Goal: Information Seeking & Learning: Learn about a topic

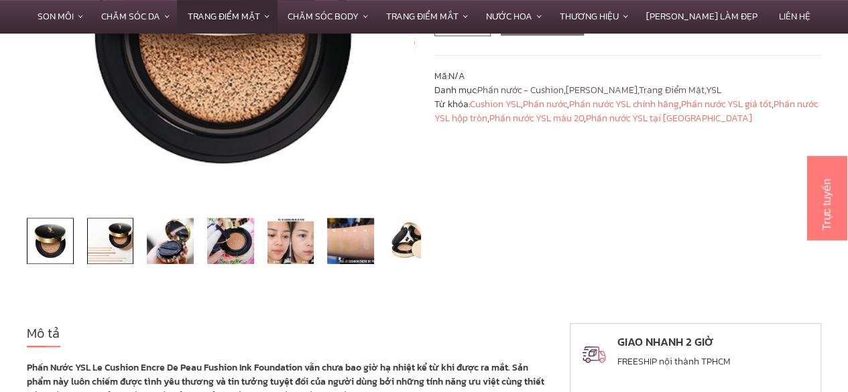
scroll to position [324, 0]
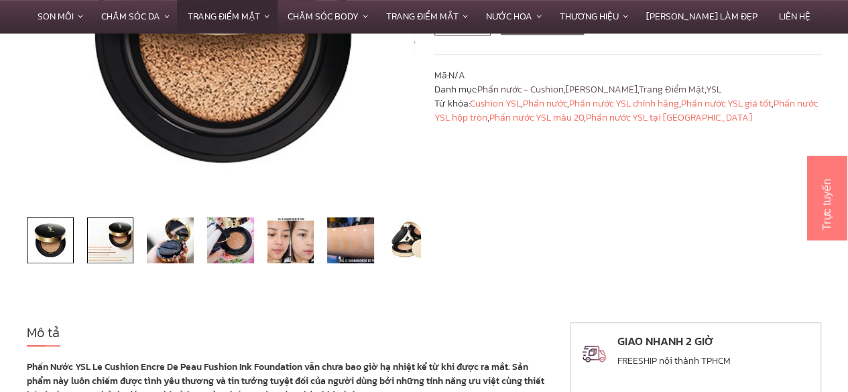
click at [97, 249] on img at bounding box center [110, 240] width 47 height 47
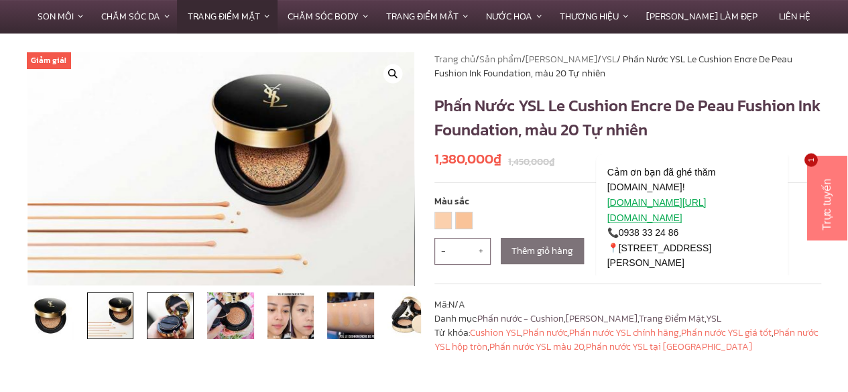
scroll to position [95, 0]
click at [181, 317] on img at bounding box center [170, 316] width 47 height 47
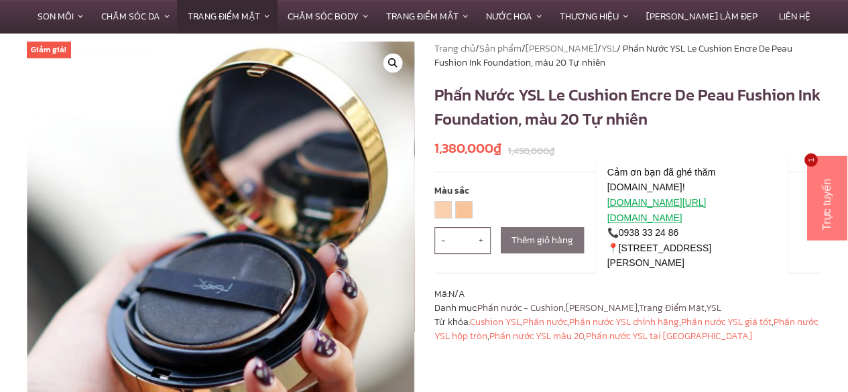
scroll to position [105, 0]
click at [781, 135] on icon "Thu hút chú ý đến tính năng trò chuyện" at bounding box center [780, 134] width 12 height 12
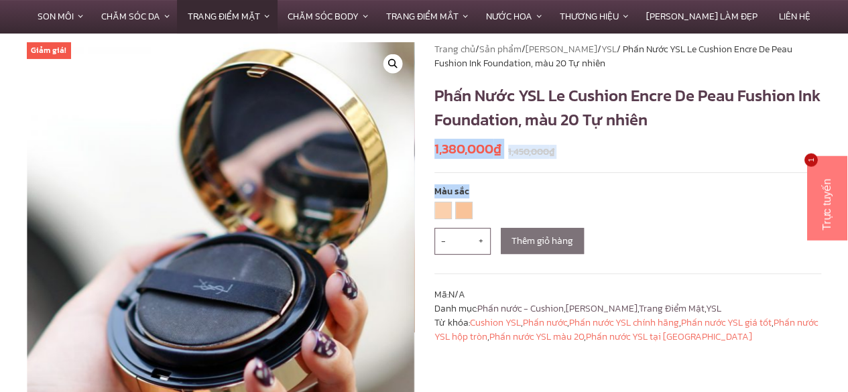
drag, startPoint x: 690, startPoint y: 187, endPoint x: 720, endPoint y: 123, distance: 70.8
click at [720, 123] on div "**********" at bounding box center [628, 271] width 408 height 459
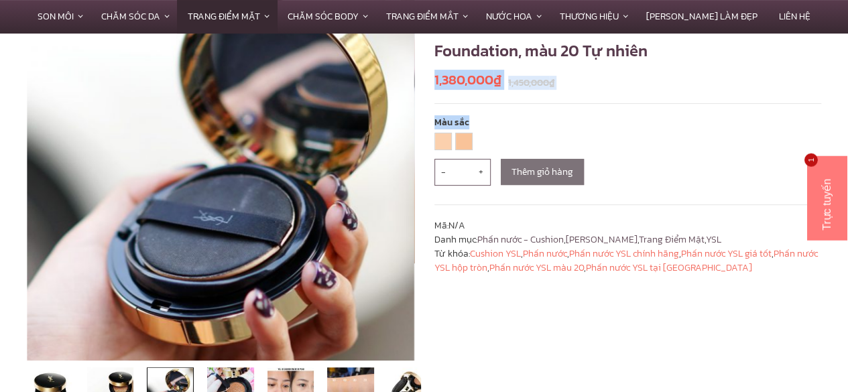
scroll to position [0, 0]
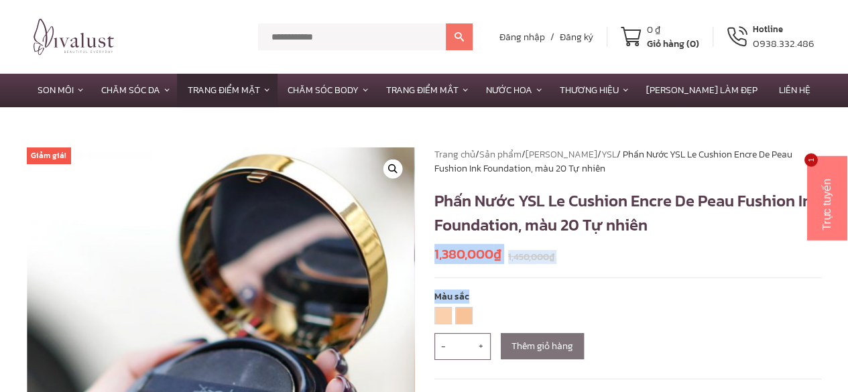
click at [601, 158] on link "YSL" at bounding box center [608, 154] width 15 height 14
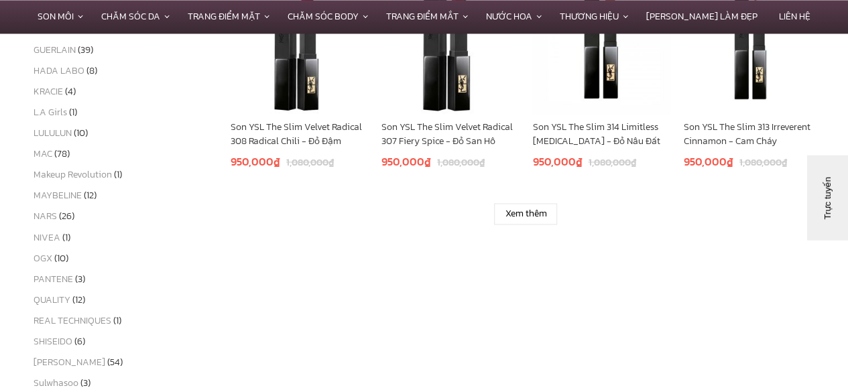
scroll to position [1079, 0]
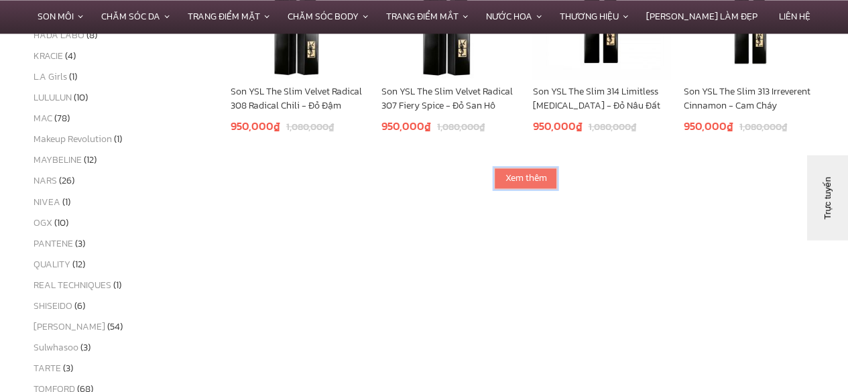
click at [534, 176] on link "Xem thêm" at bounding box center [525, 178] width 63 height 21
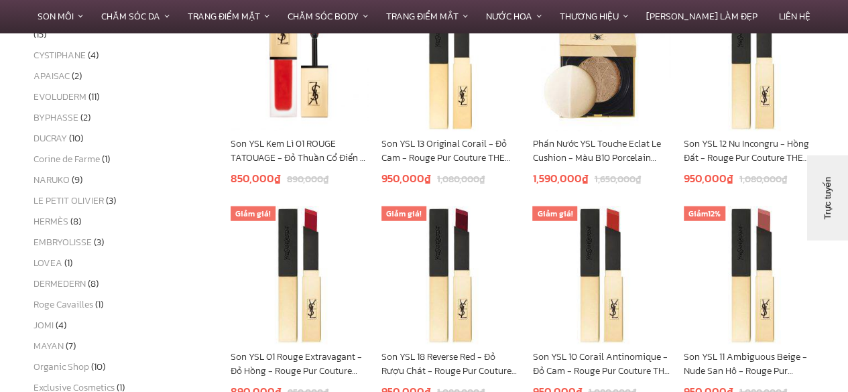
scroll to position [1961, 0]
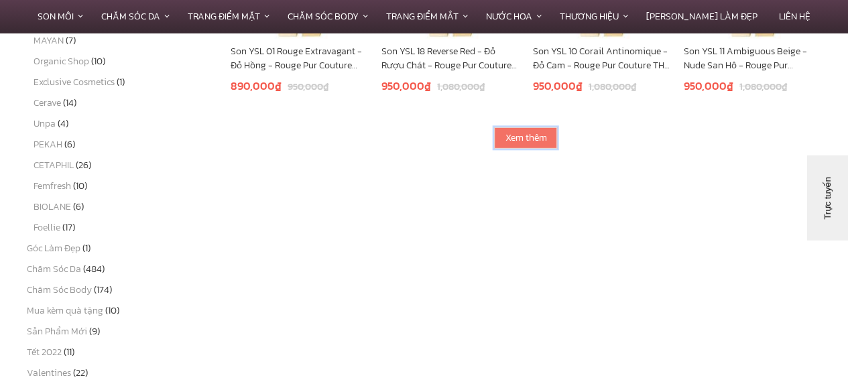
click at [522, 134] on link "Xem thêm" at bounding box center [525, 137] width 63 height 21
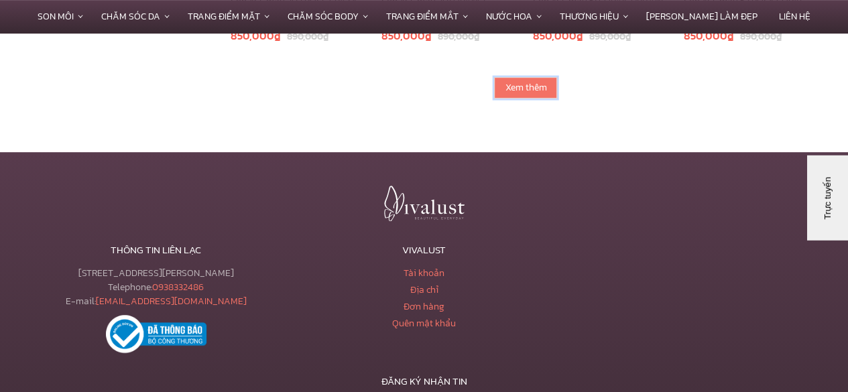
scroll to position [2852, 0]
click at [532, 85] on link "Xem thêm" at bounding box center [525, 86] width 63 height 21
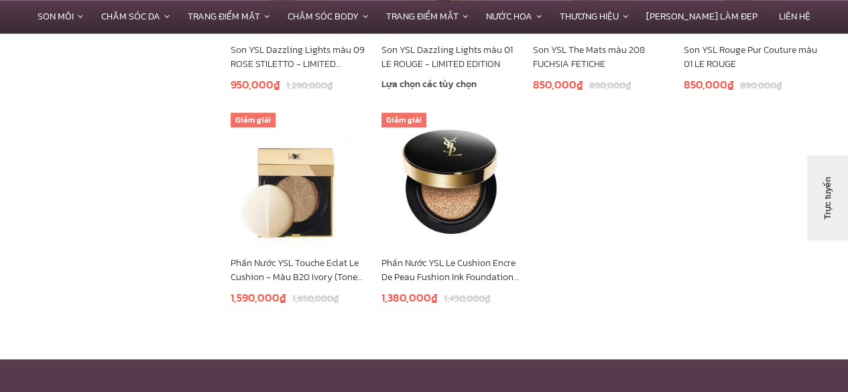
scroll to position [3218, 0]
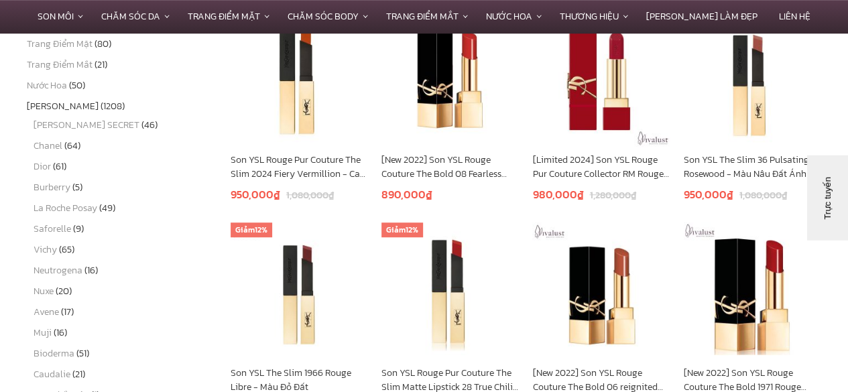
scroll to position [373, 0]
